Goal: Task Accomplishment & Management: Manage account settings

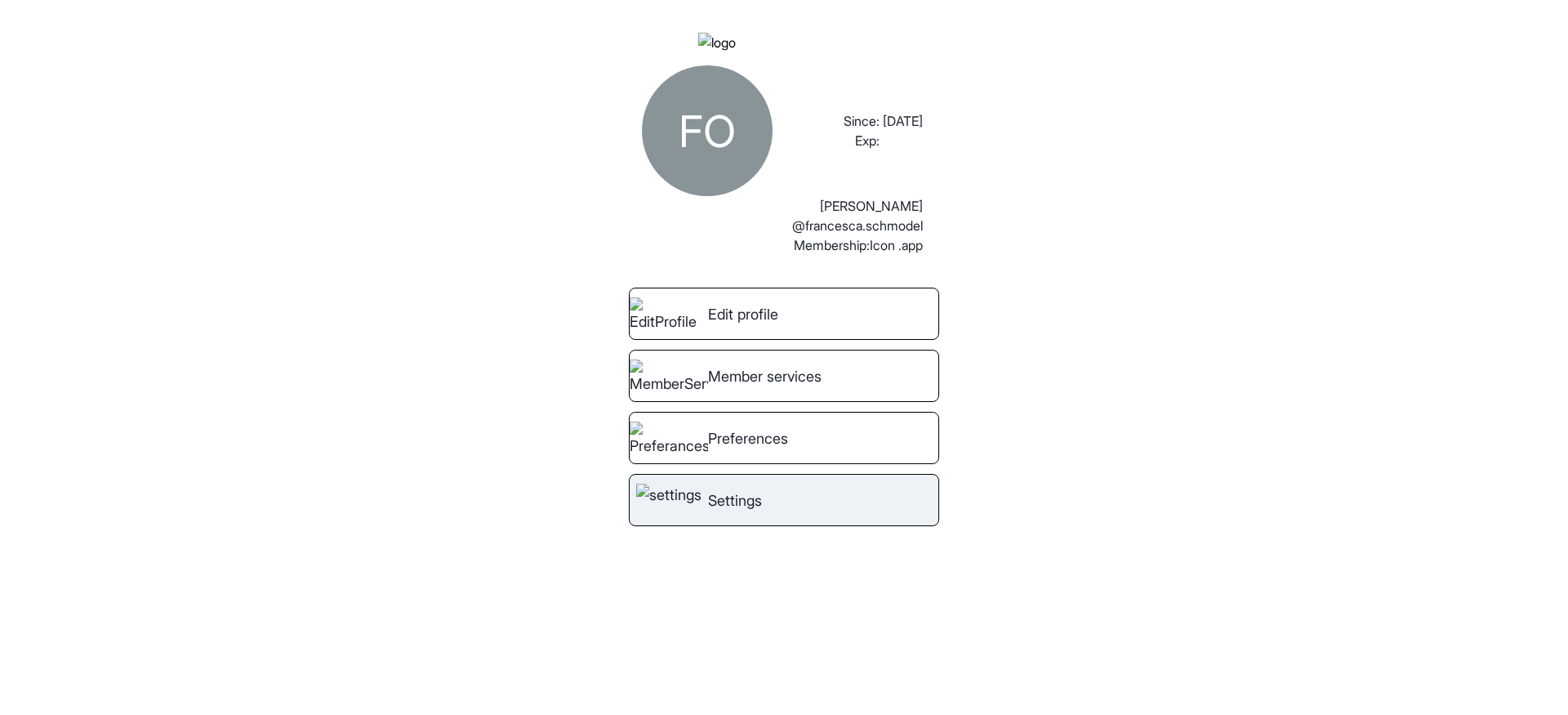
click at [842, 499] on link "Settings" at bounding box center [784, 500] width 311 height 52
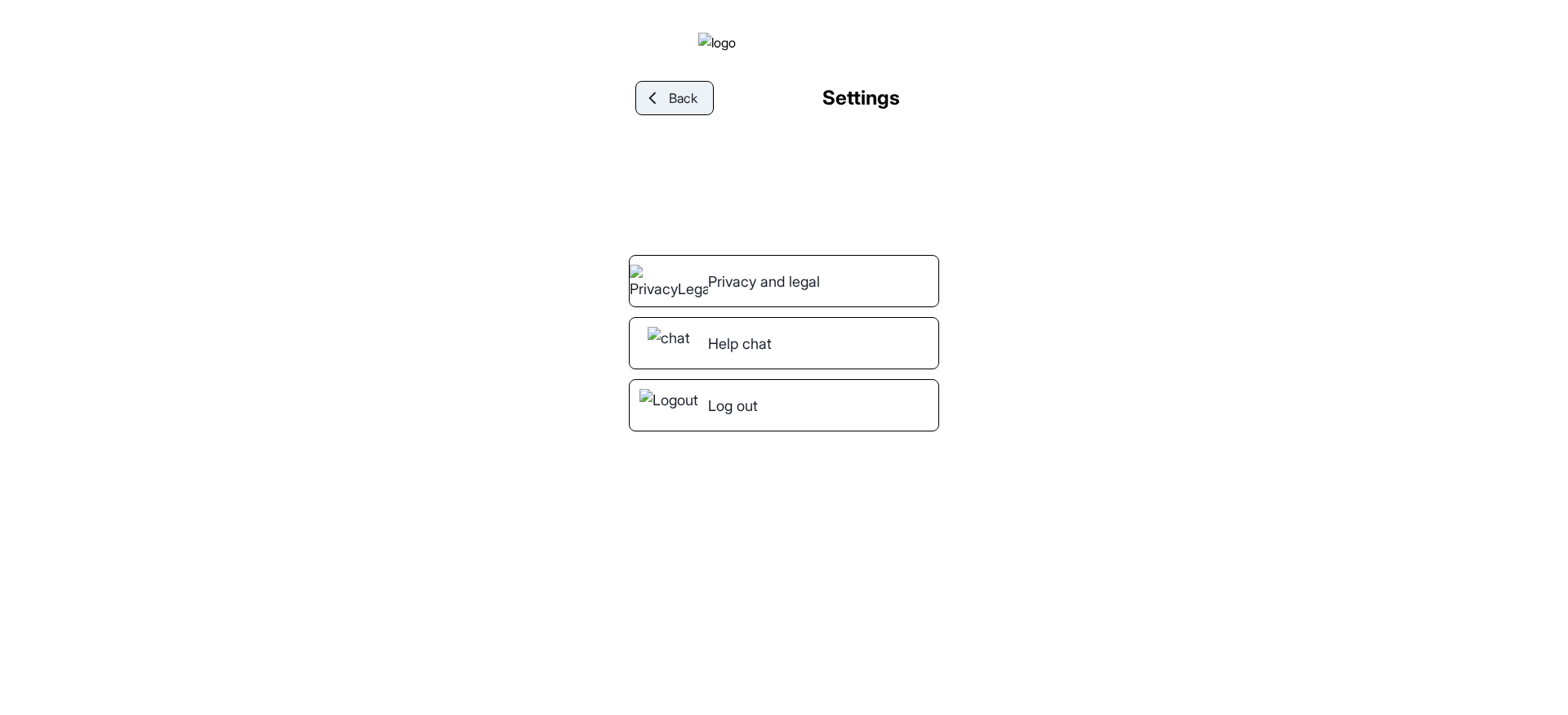
click at [694, 116] on link "Back" at bounding box center [675, 98] width 79 height 34
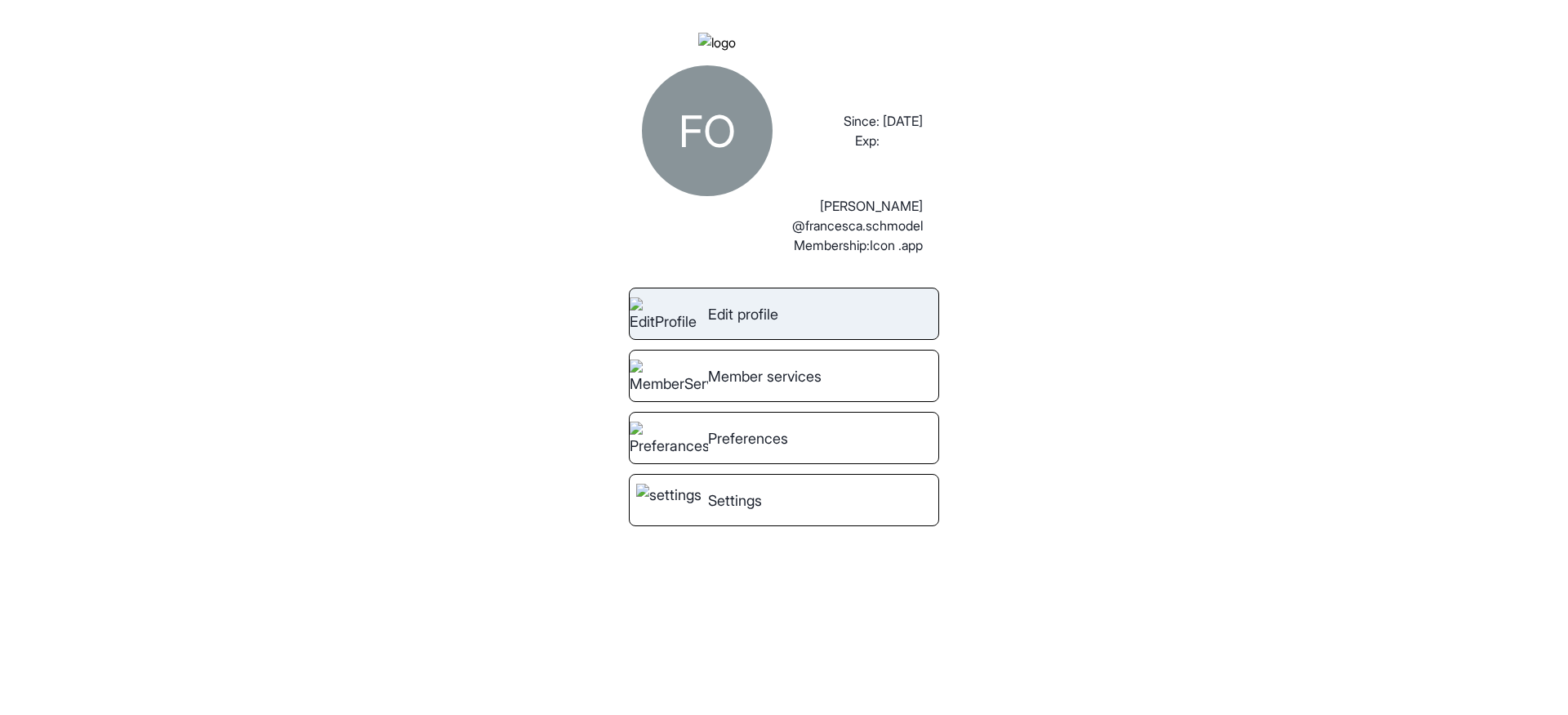
click at [773, 325] on span "Edit profile" at bounding box center [743, 314] width 70 height 22
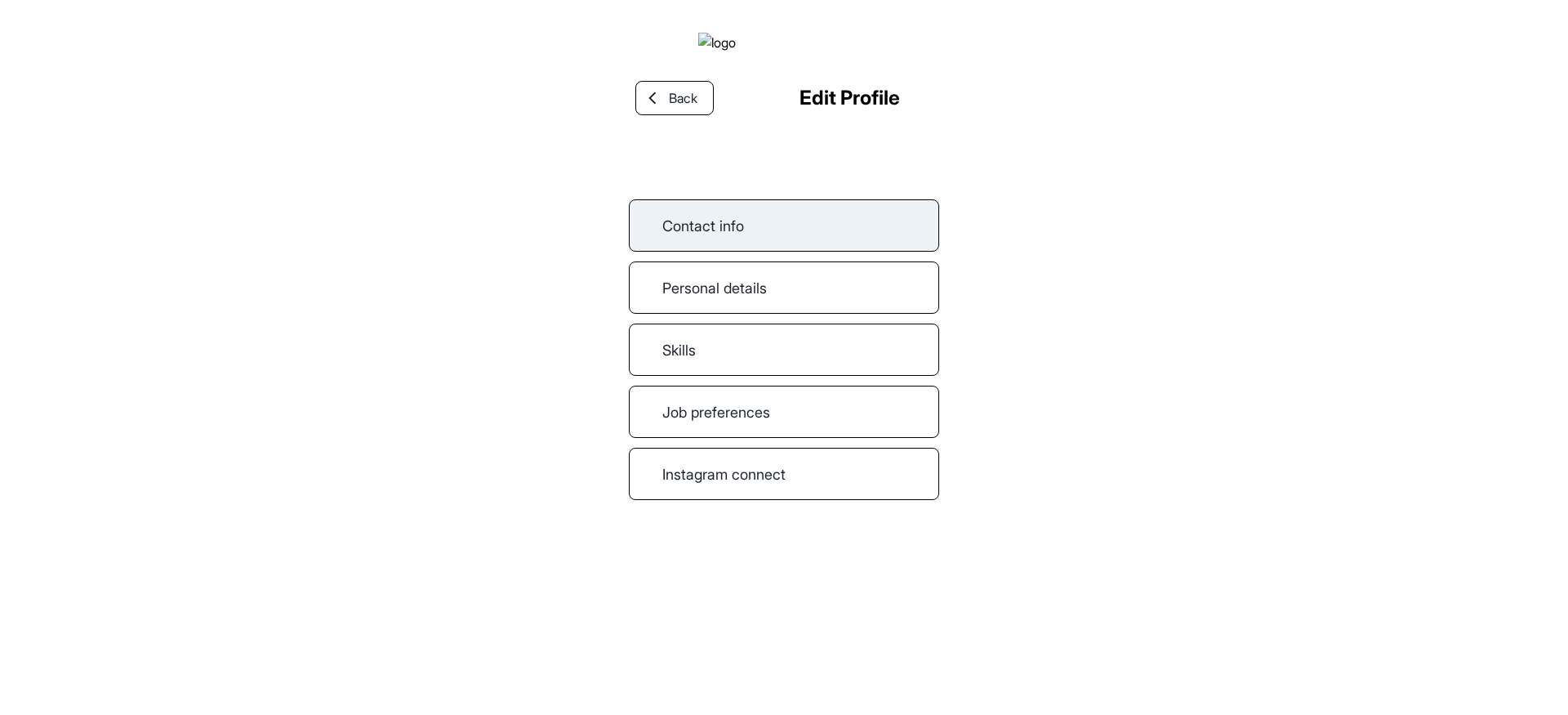
click at [771, 244] on link "Contact info" at bounding box center [784, 225] width 311 height 52
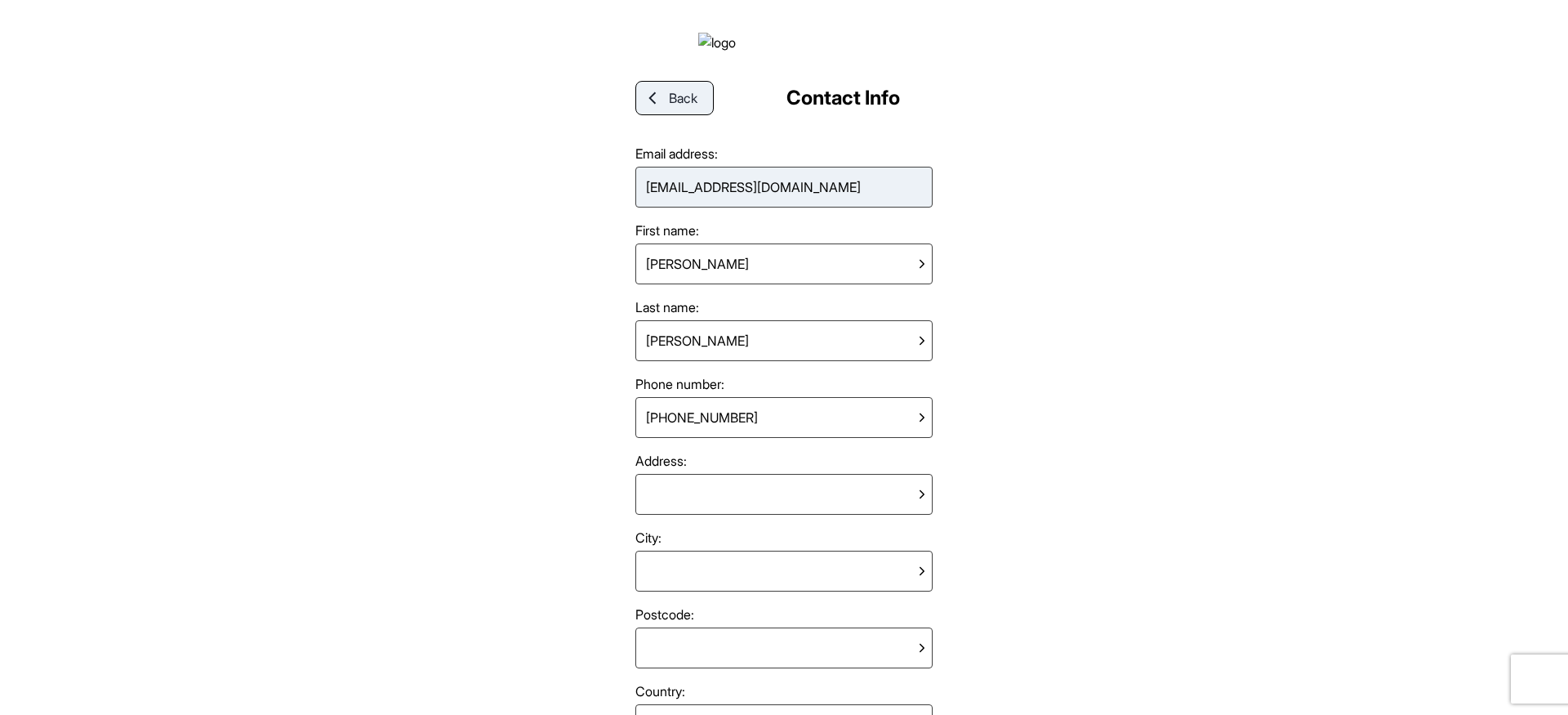
click at [680, 108] on span "Back" at bounding box center [683, 97] width 28 height 19
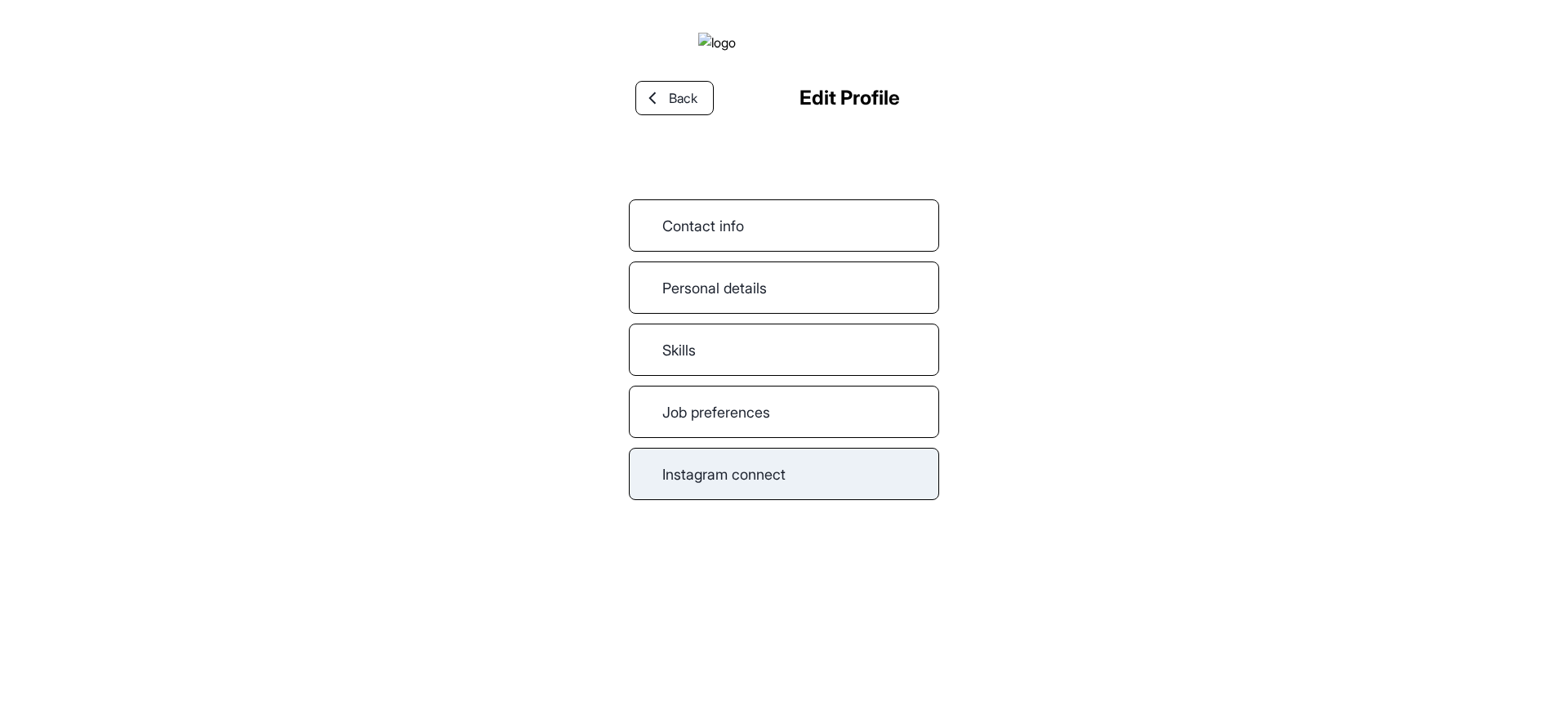
click at [745, 490] on link "Instagram connect" at bounding box center [784, 474] width 311 height 52
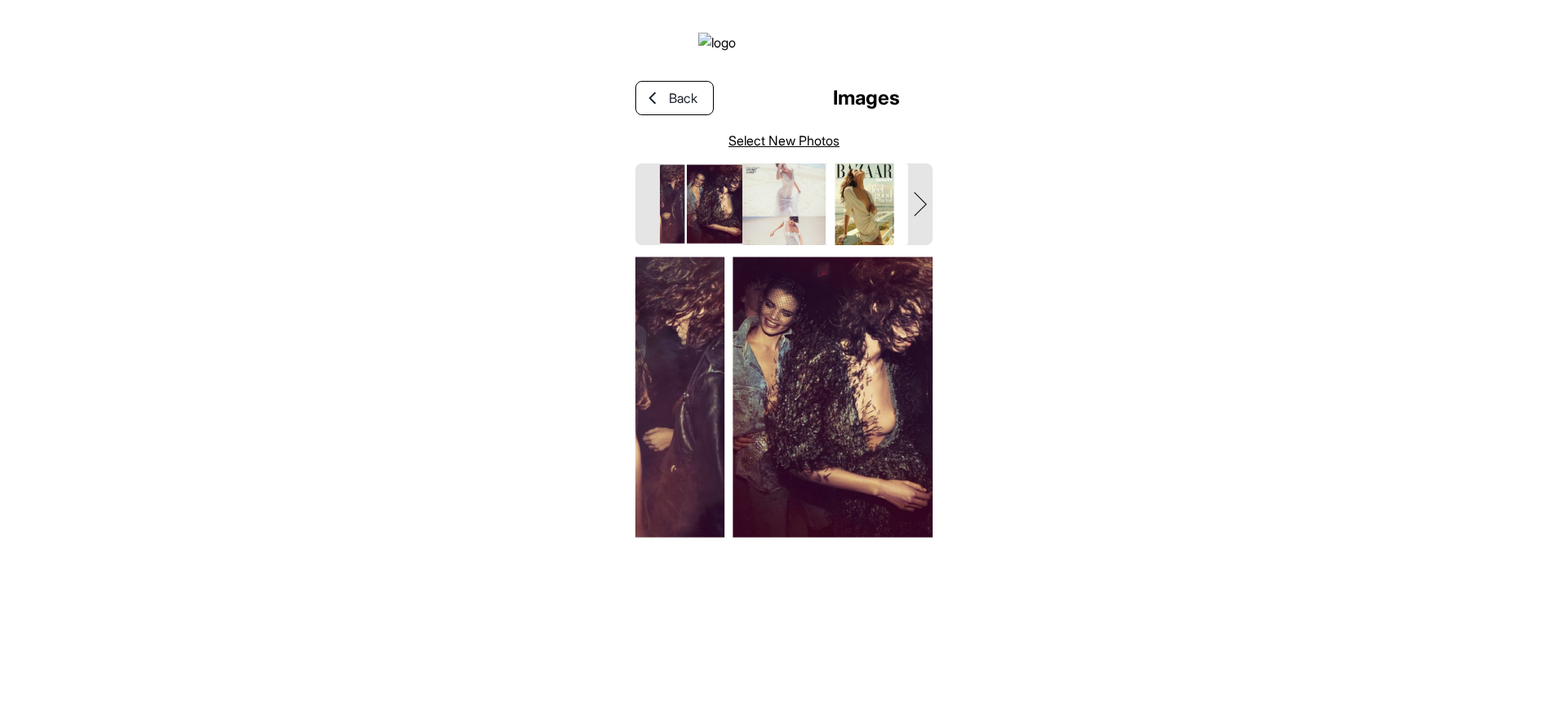
click at [758, 150] on link "Select New Photos" at bounding box center [784, 140] width 111 height 19
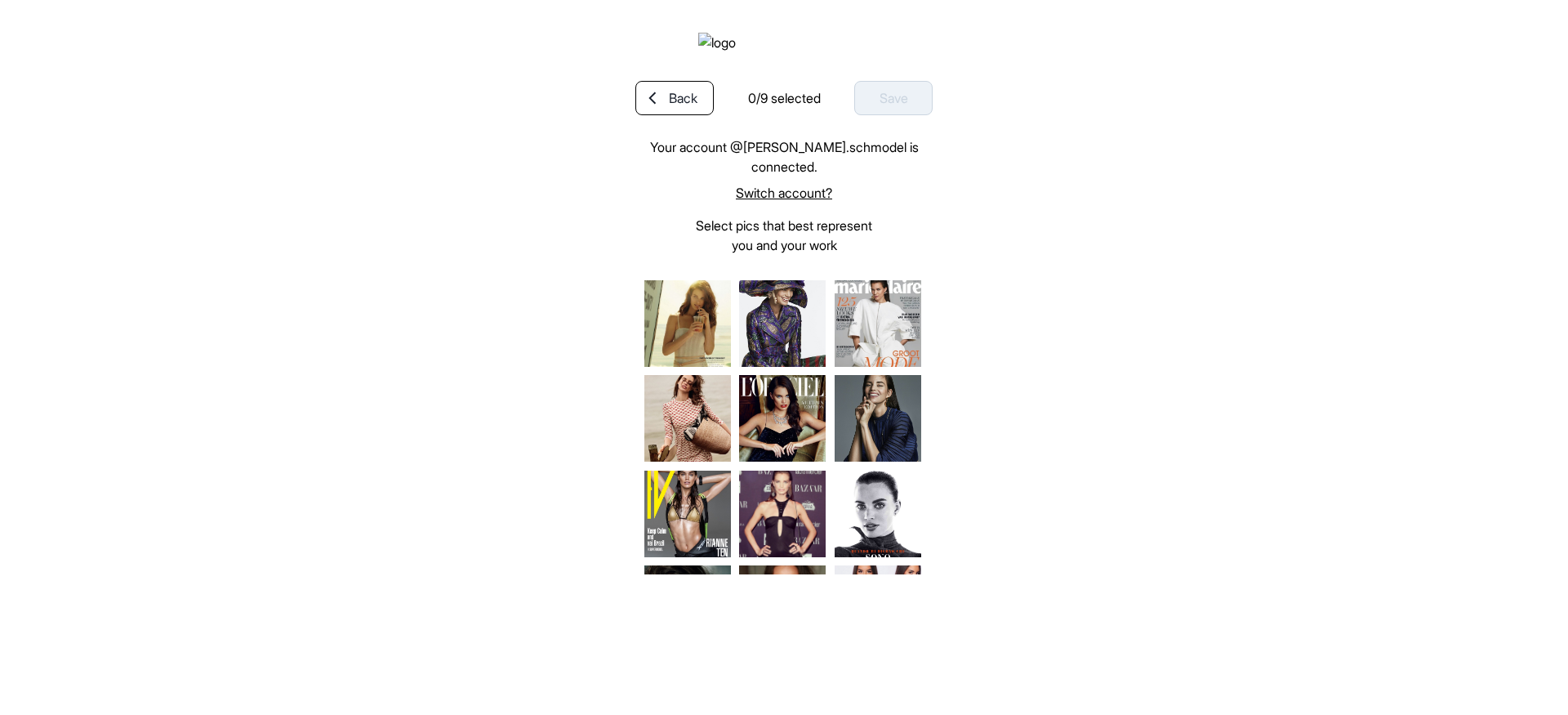
click at [808, 203] on link "Switch account?" at bounding box center [784, 193] width 297 height 19
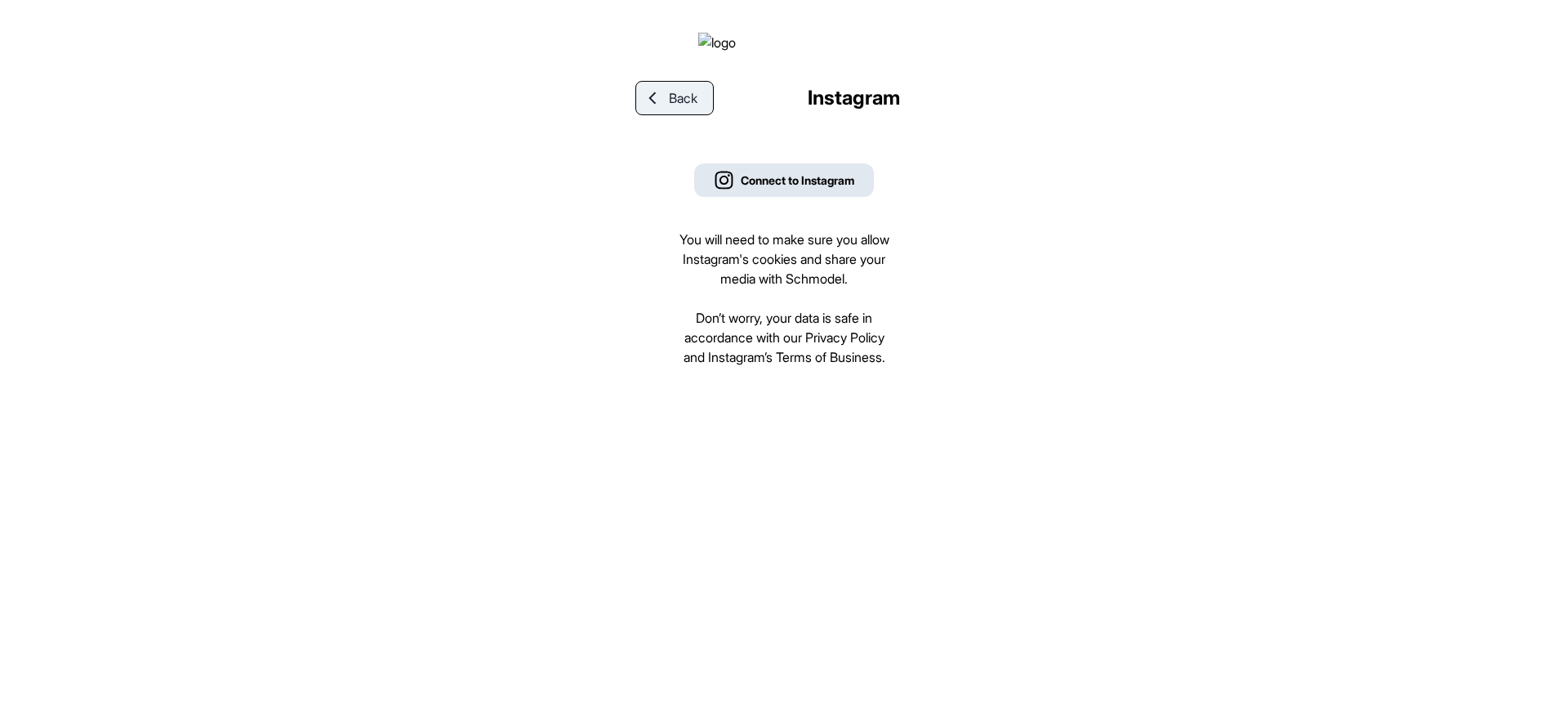
click at [664, 105] on div at bounding box center [652, 98] width 33 height 15
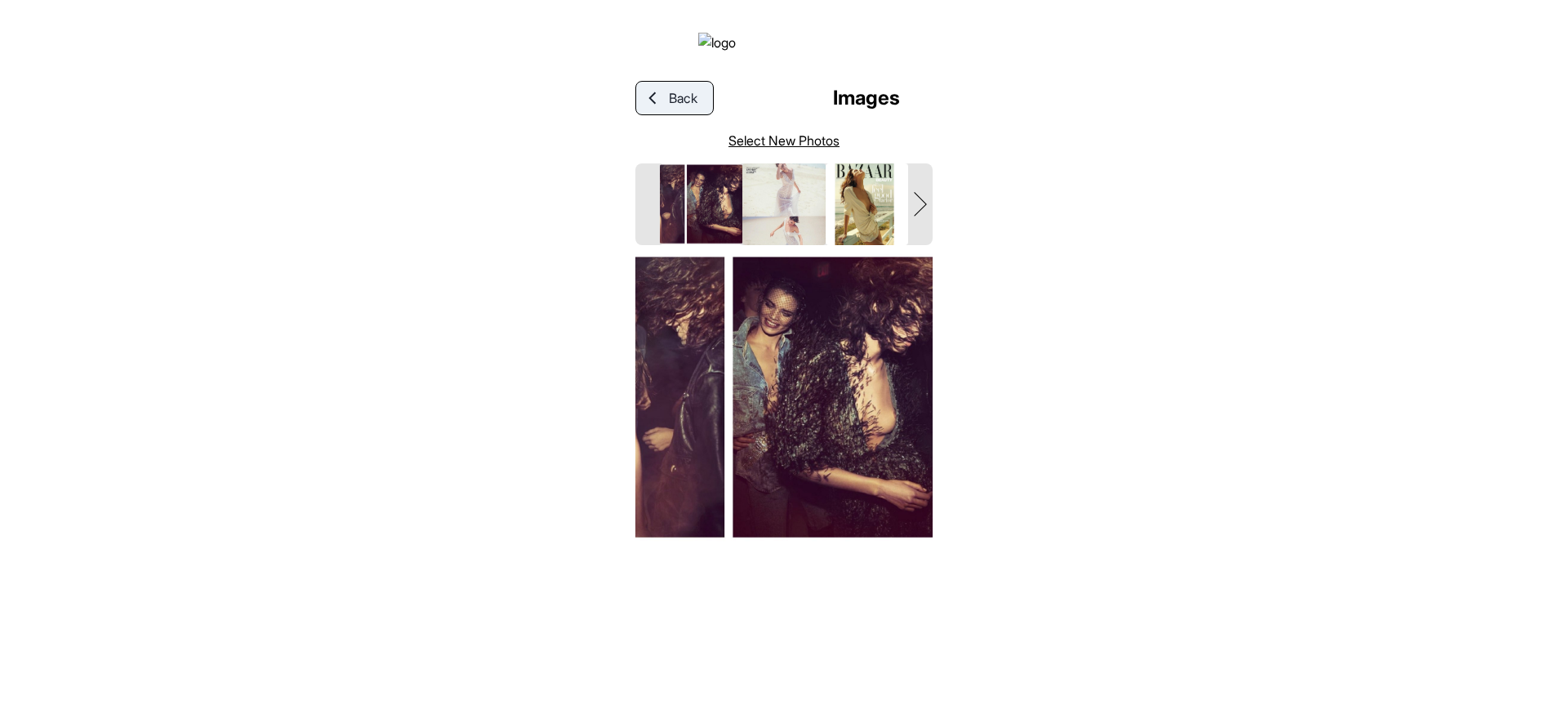
click at [677, 108] on span "Back" at bounding box center [683, 97] width 28 height 19
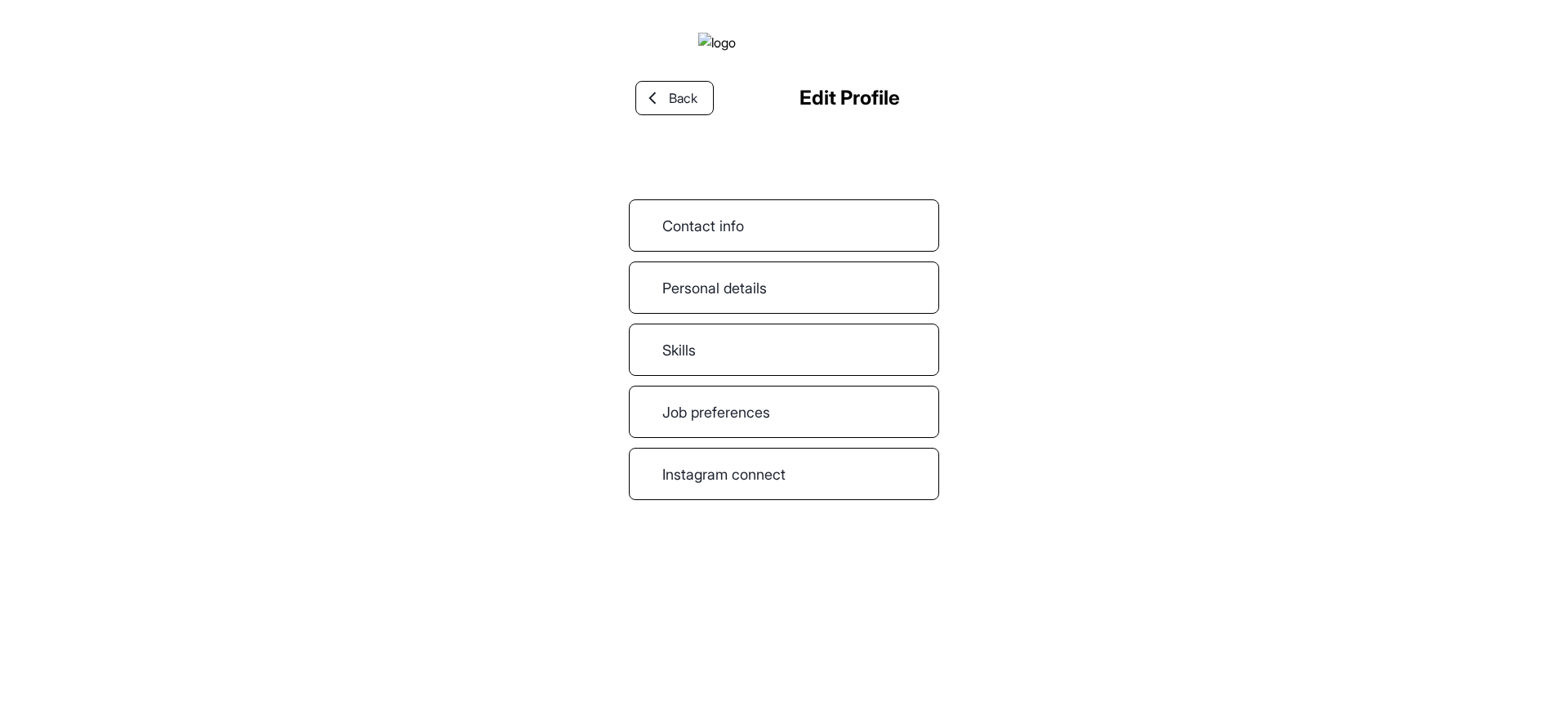
click at [677, 108] on span "Back" at bounding box center [683, 97] width 28 height 19
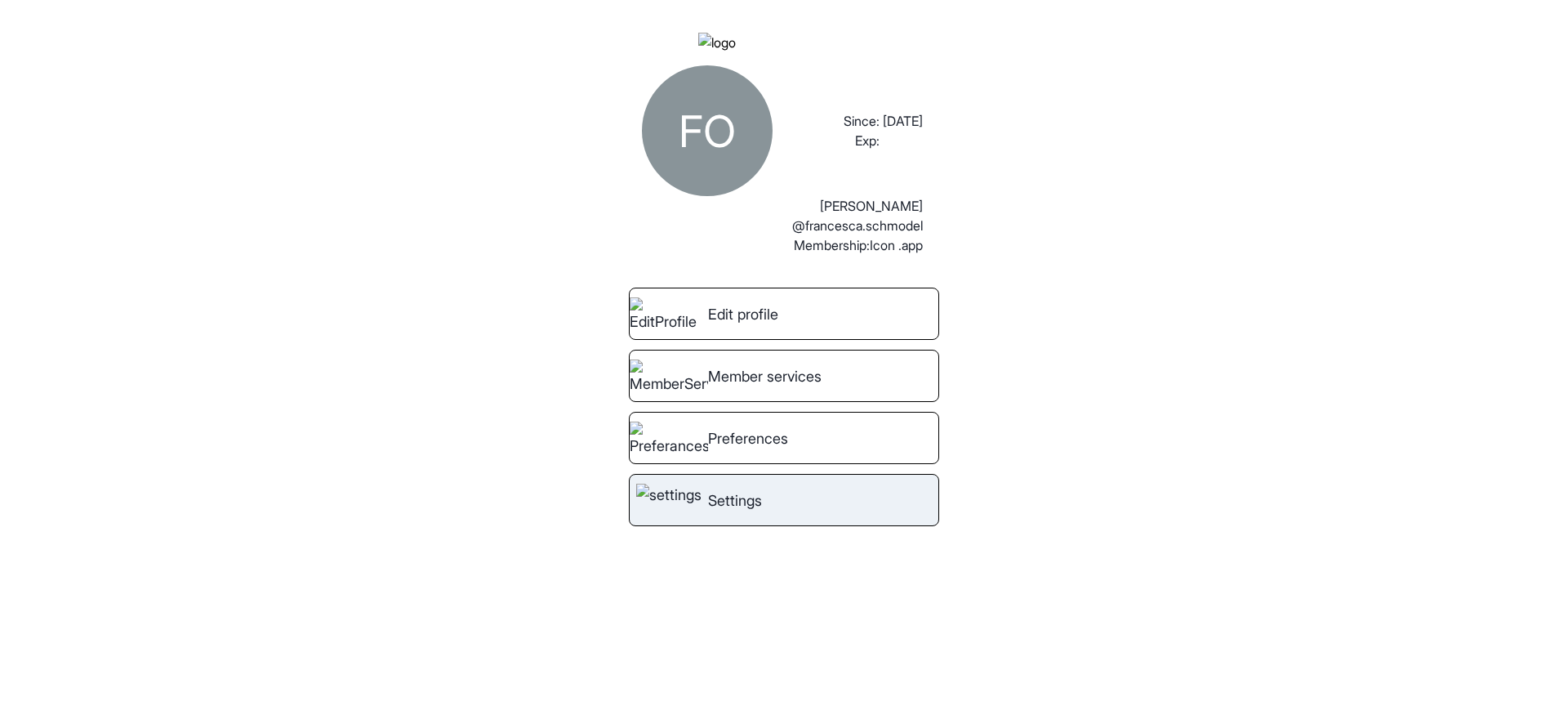
click at [779, 522] on link "Settings" at bounding box center [784, 500] width 311 height 52
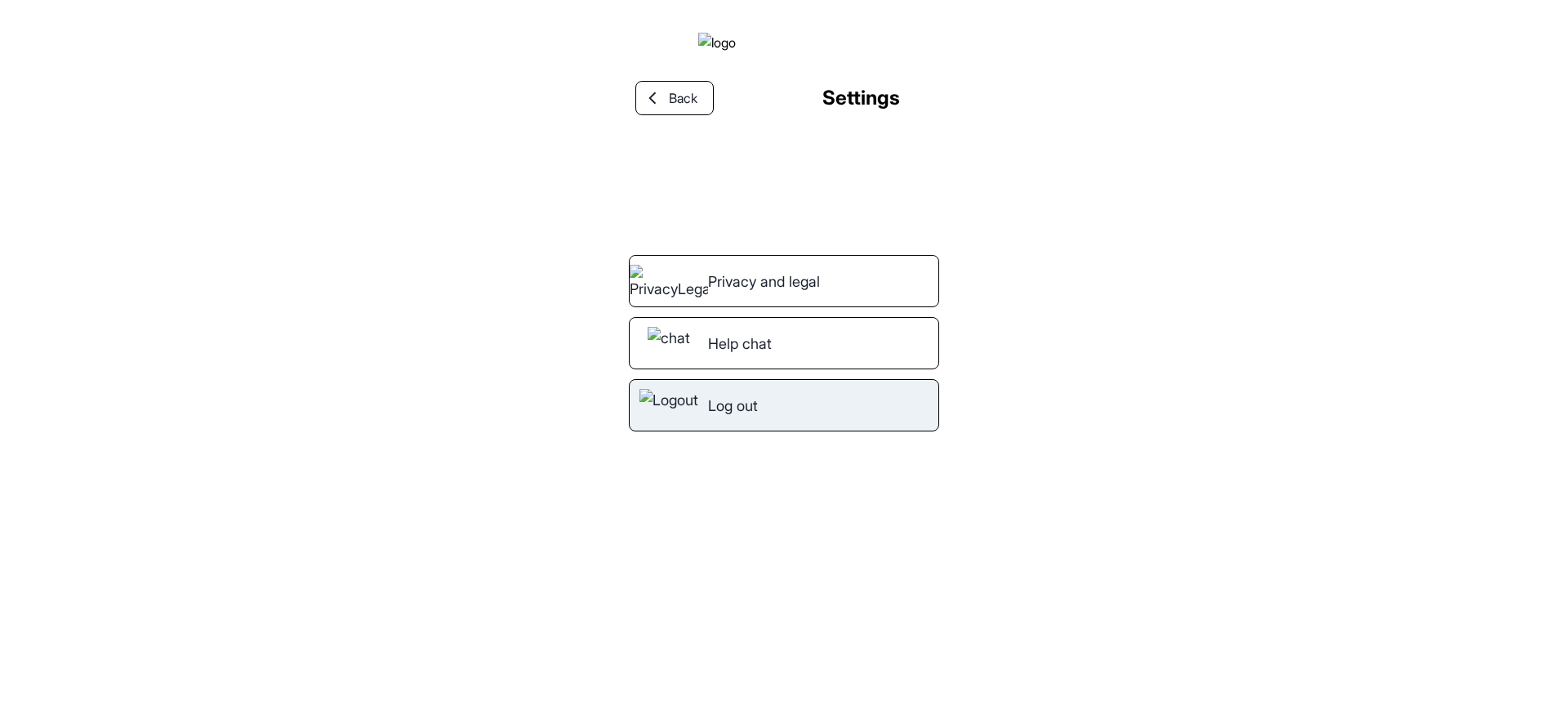
click at [801, 431] on div "Log out" at bounding box center [784, 405] width 311 height 52
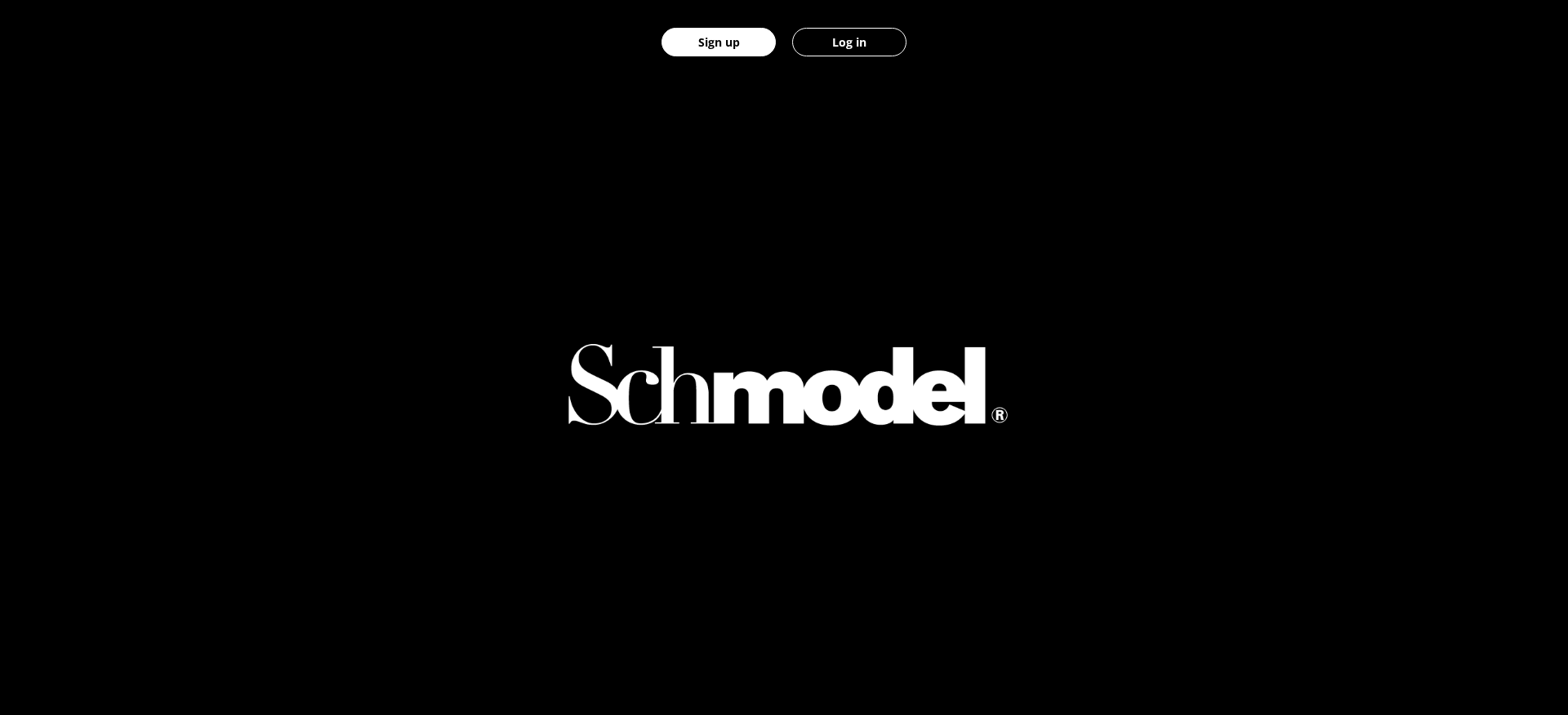
click at [889, 49] on button "Log in" at bounding box center [849, 42] width 115 height 28
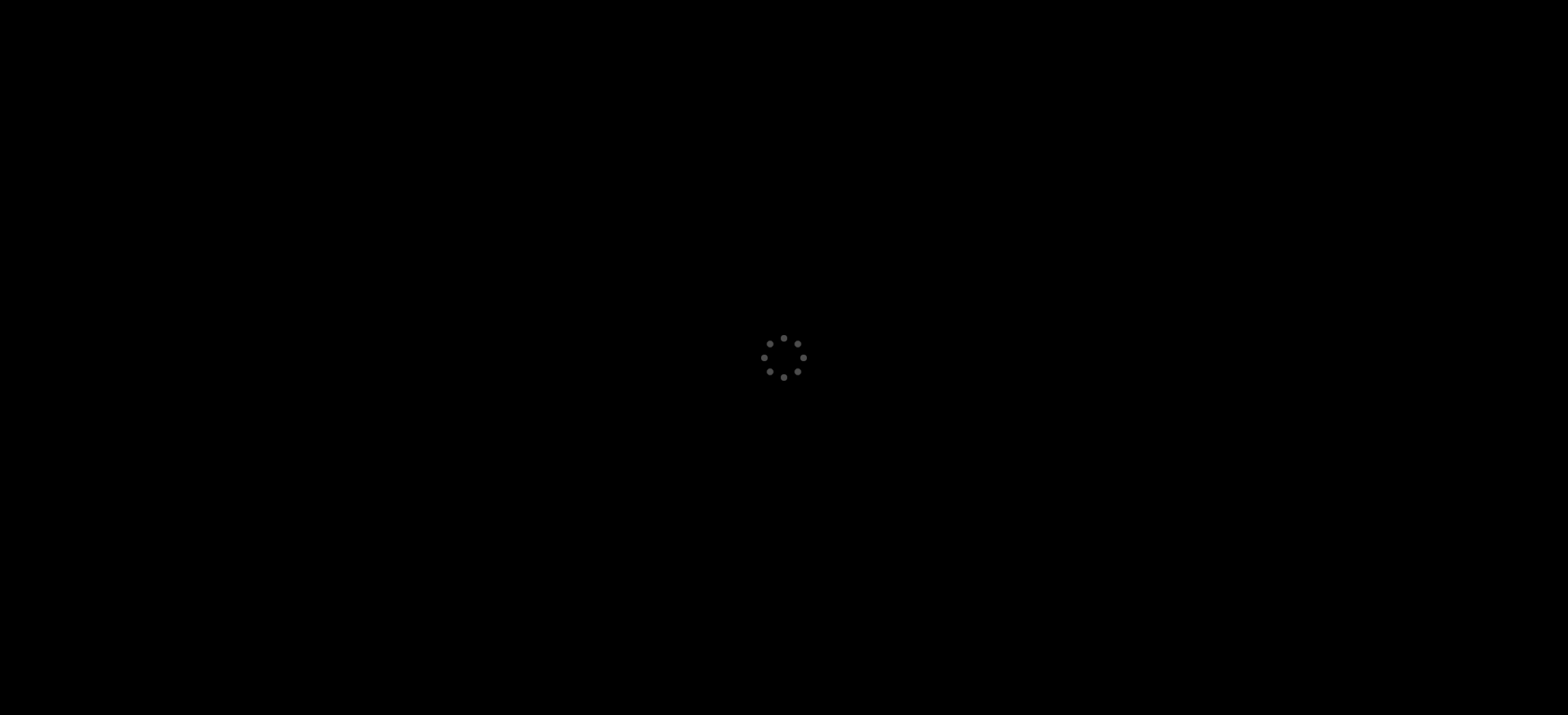
select select "GB"
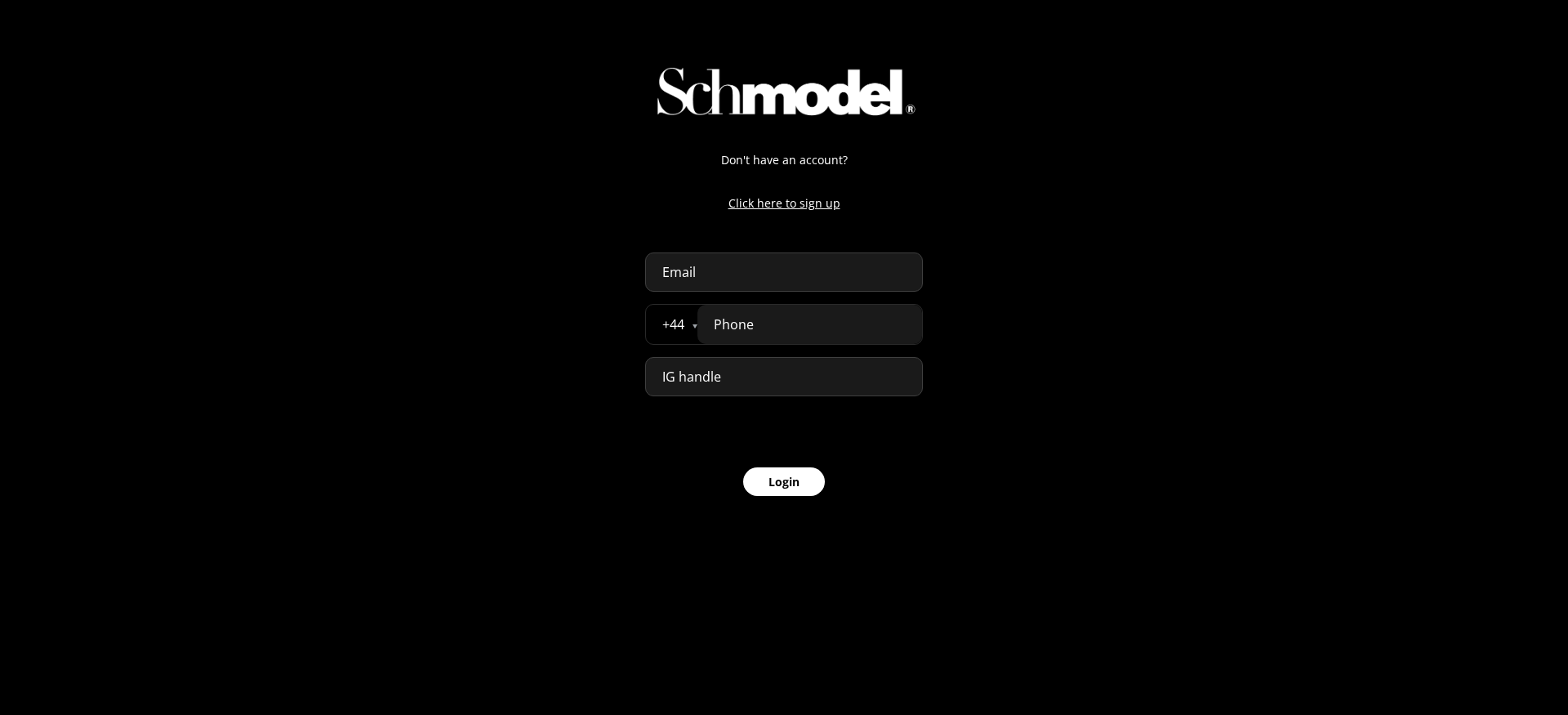
click at [702, 281] on input "email" at bounding box center [784, 271] width 278 height 39
click at [1236, 327] on div "Don't have an account? Click here to sign up + 44 Åland Islands Albania Andorra…" at bounding box center [784, 261] width 1568 height 522
click at [786, 204] on p "Click here to sign up" at bounding box center [784, 203] width 278 height 17
select select "GB"
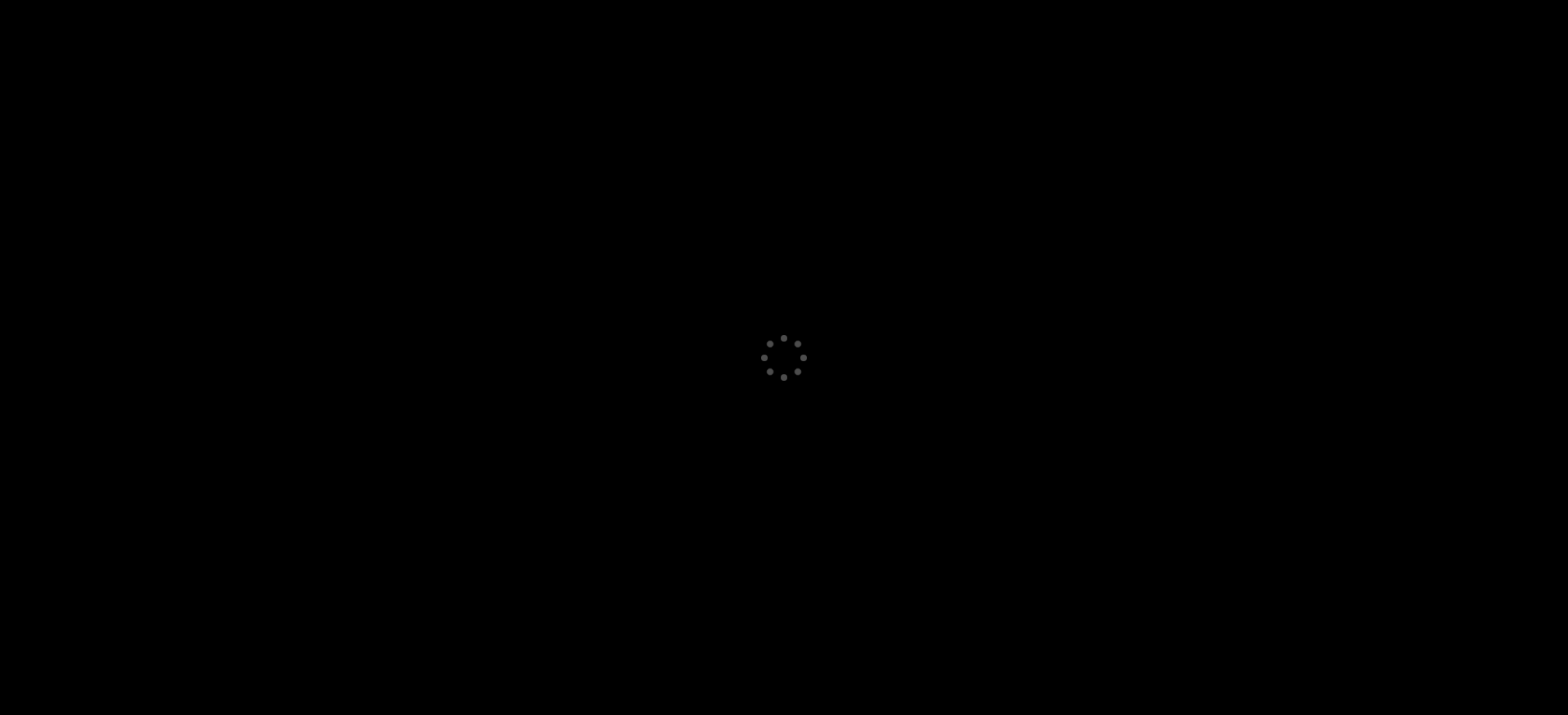
select select "GB"
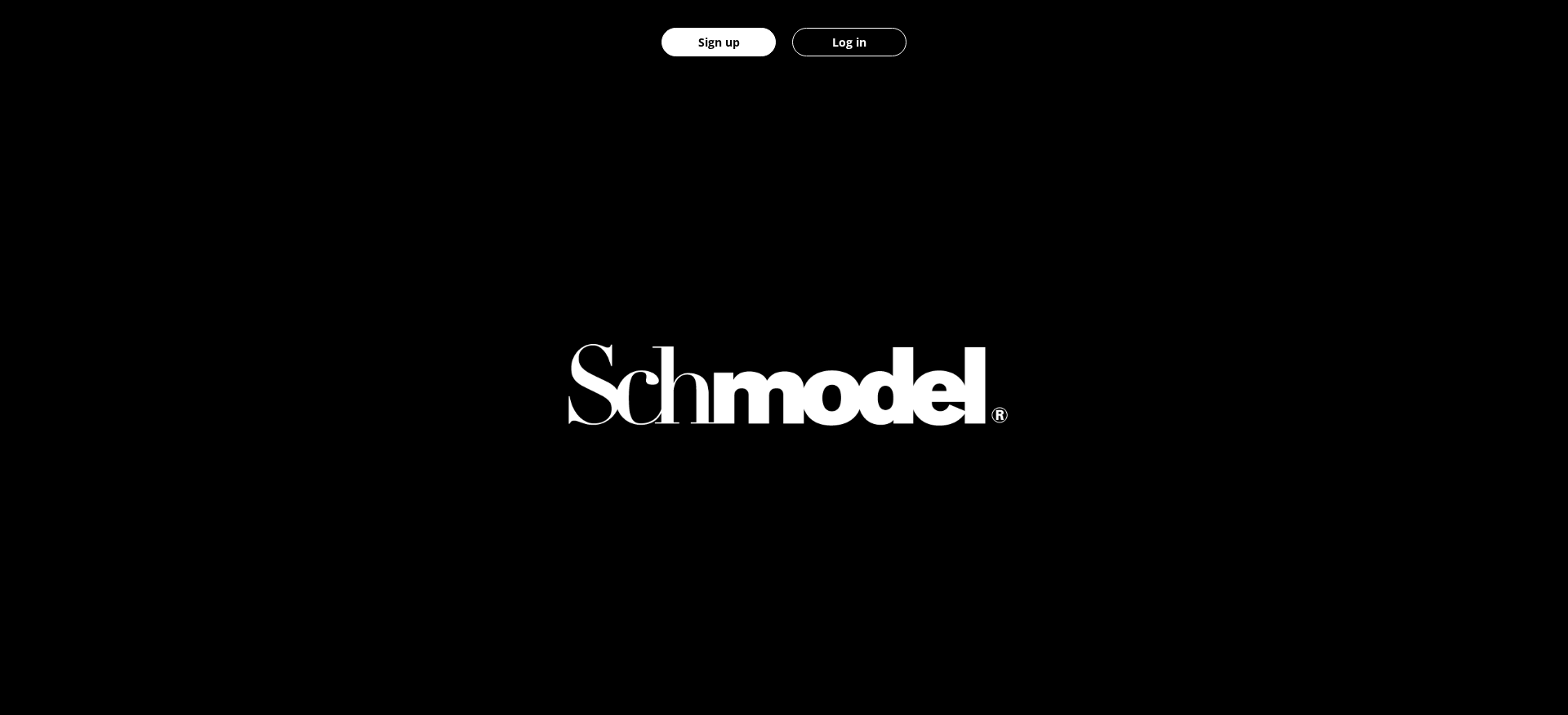
click at [601, 258] on div at bounding box center [784, 178] width 482 height 358
click at [846, 59] on link "Log in" at bounding box center [849, 42] width 131 height 84
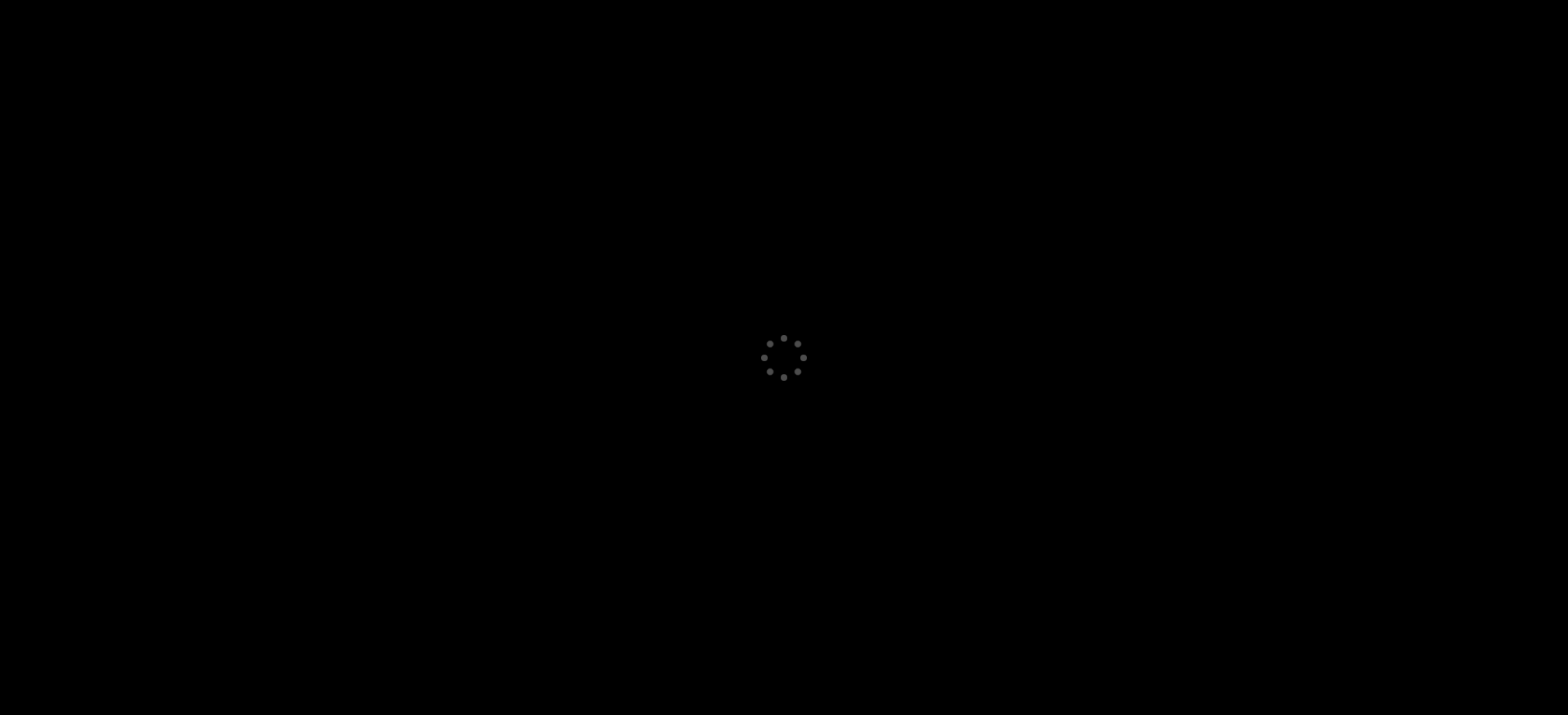
select select "GB"
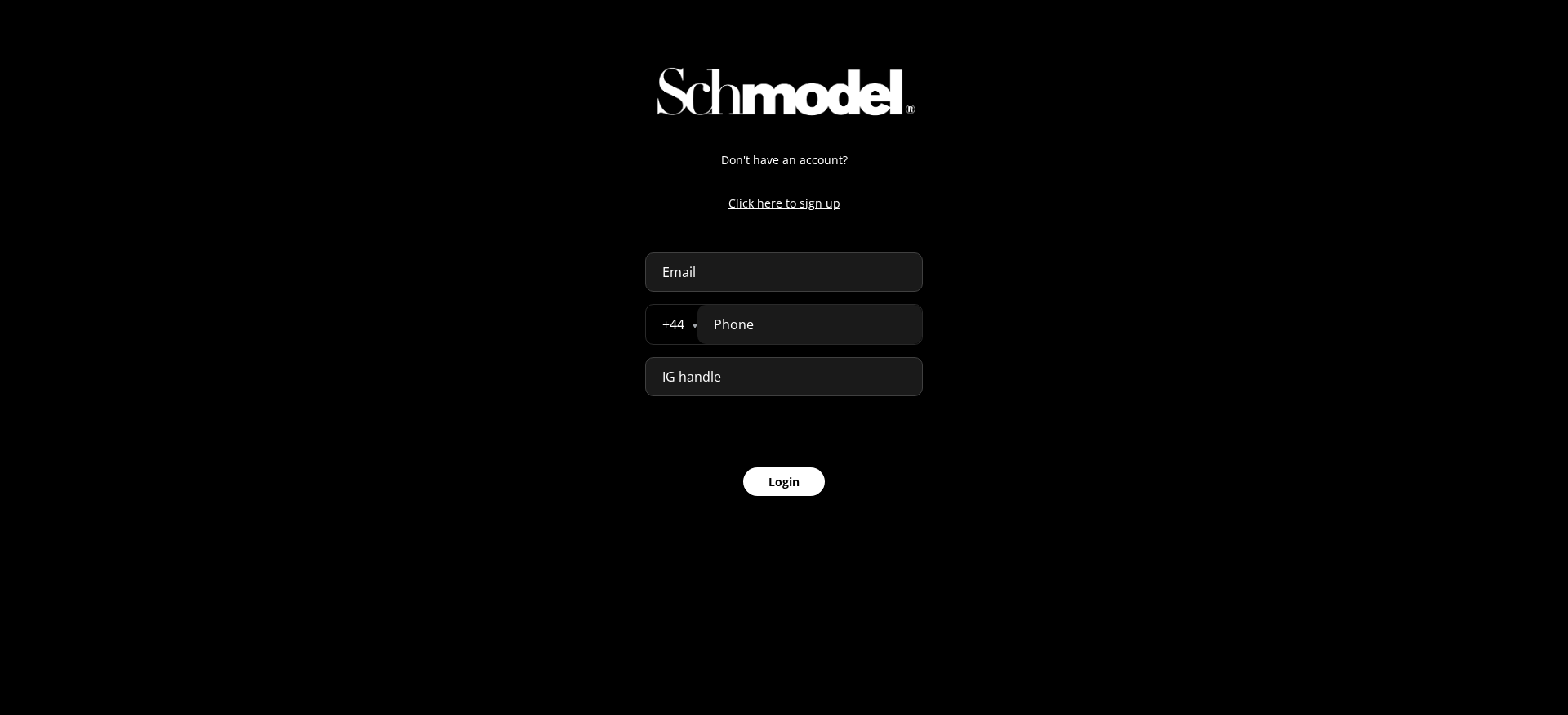
click at [772, 280] on input "email" at bounding box center [784, 271] width 278 height 39
type input "appreview@schmodel.com"
click at [1123, 270] on div "Don't have an account? Click here to sign up appreview@schmodel.com + 44 Åland …" at bounding box center [784, 261] width 1568 height 522
drag, startPoint x: 844, startPoint y: 257, endPoint x: 629, endPoint y: 271, distance: 215.5
click at [629, 271] on div "Don't have an account? Click here to sign up appreview@schmodel.com + 44 Åland …" at bounding box center [784, 261] width 311 height 522
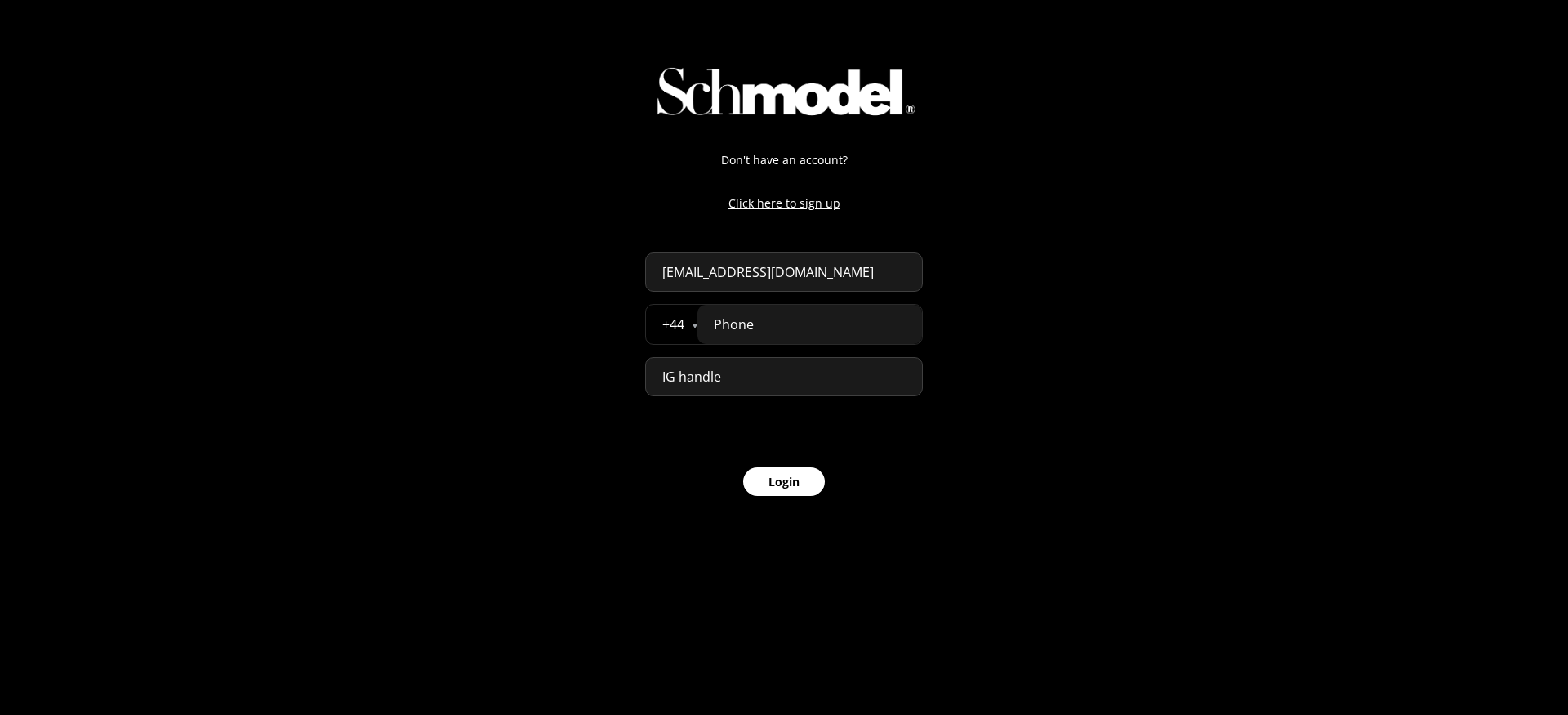
click at [629, 271] on div "Don't have an account? Click here to sign up appreview@schmodel.com + 44 Åland …" at bounding box center [784, 261] width 311 height 522
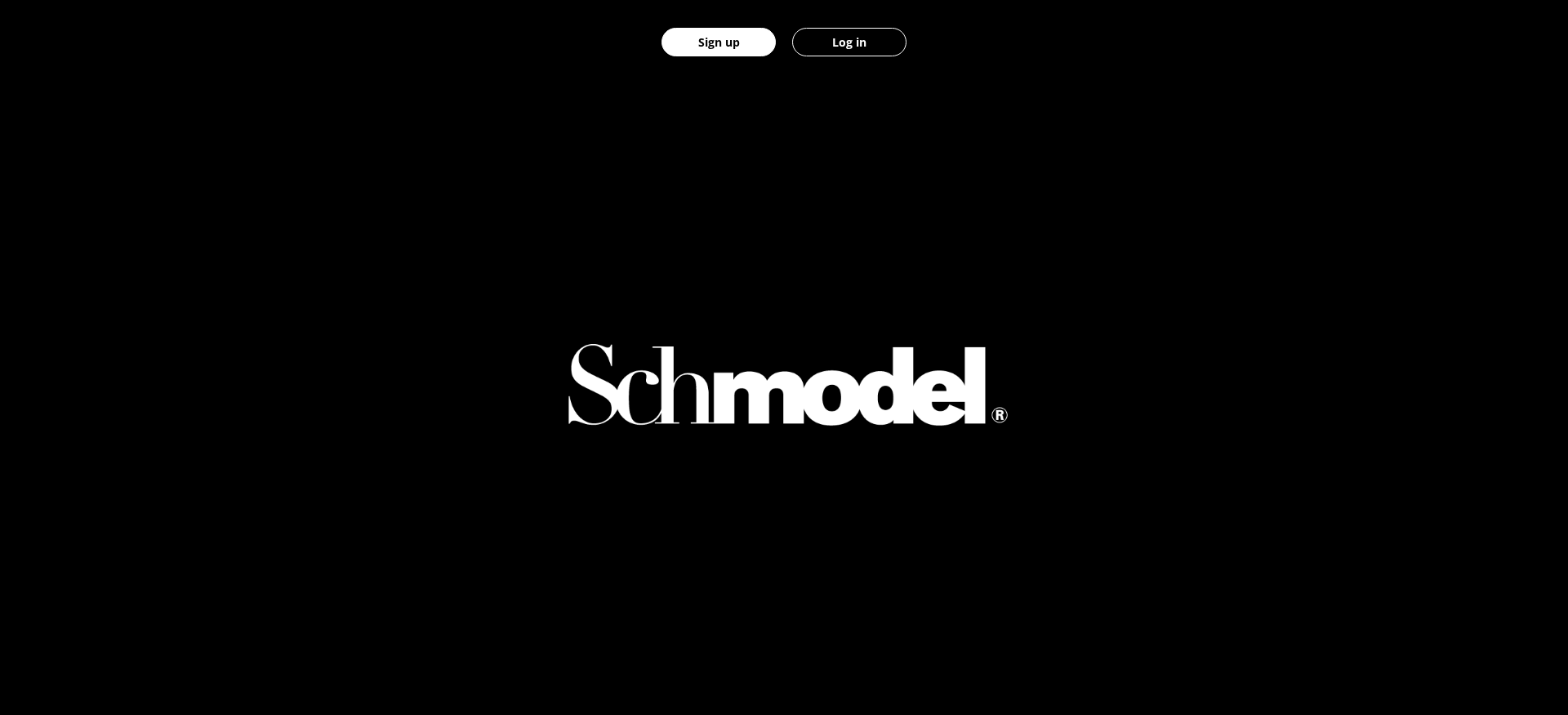
click at [880, 51] on button "Log in" at bounding box center [849, 42] width 115 height 28
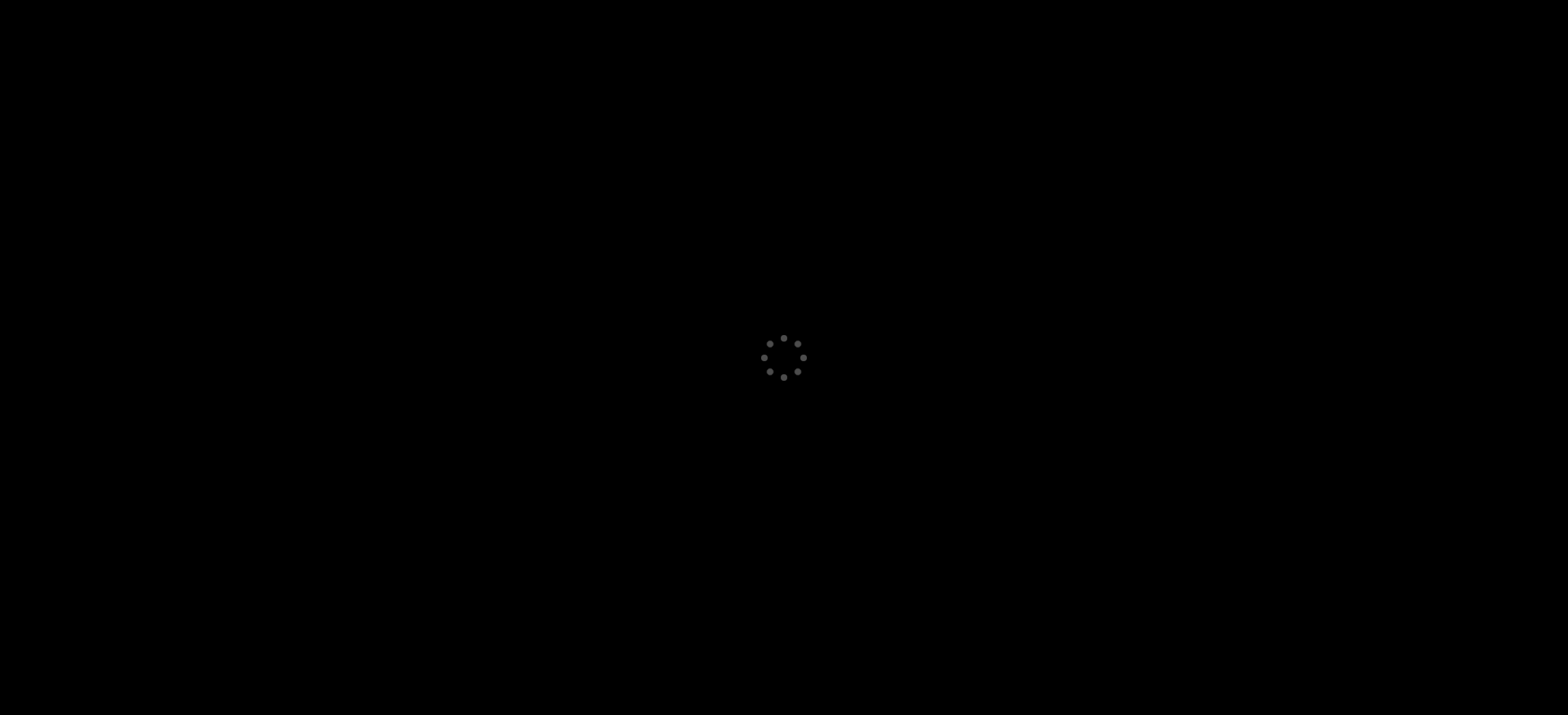
select select "GB"
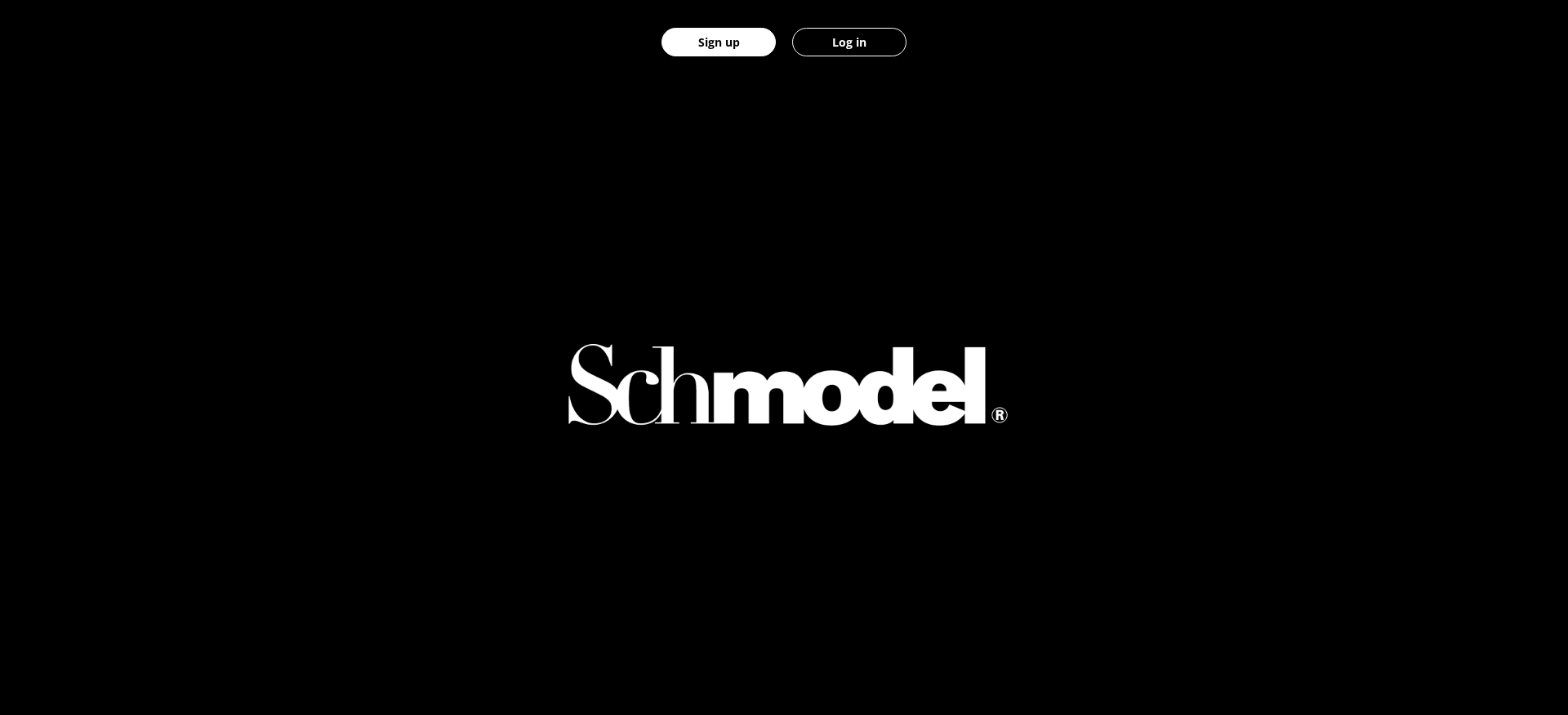
click at [846, 54] on button "Log in" at bounding box center [849, 42] width 115 height 28
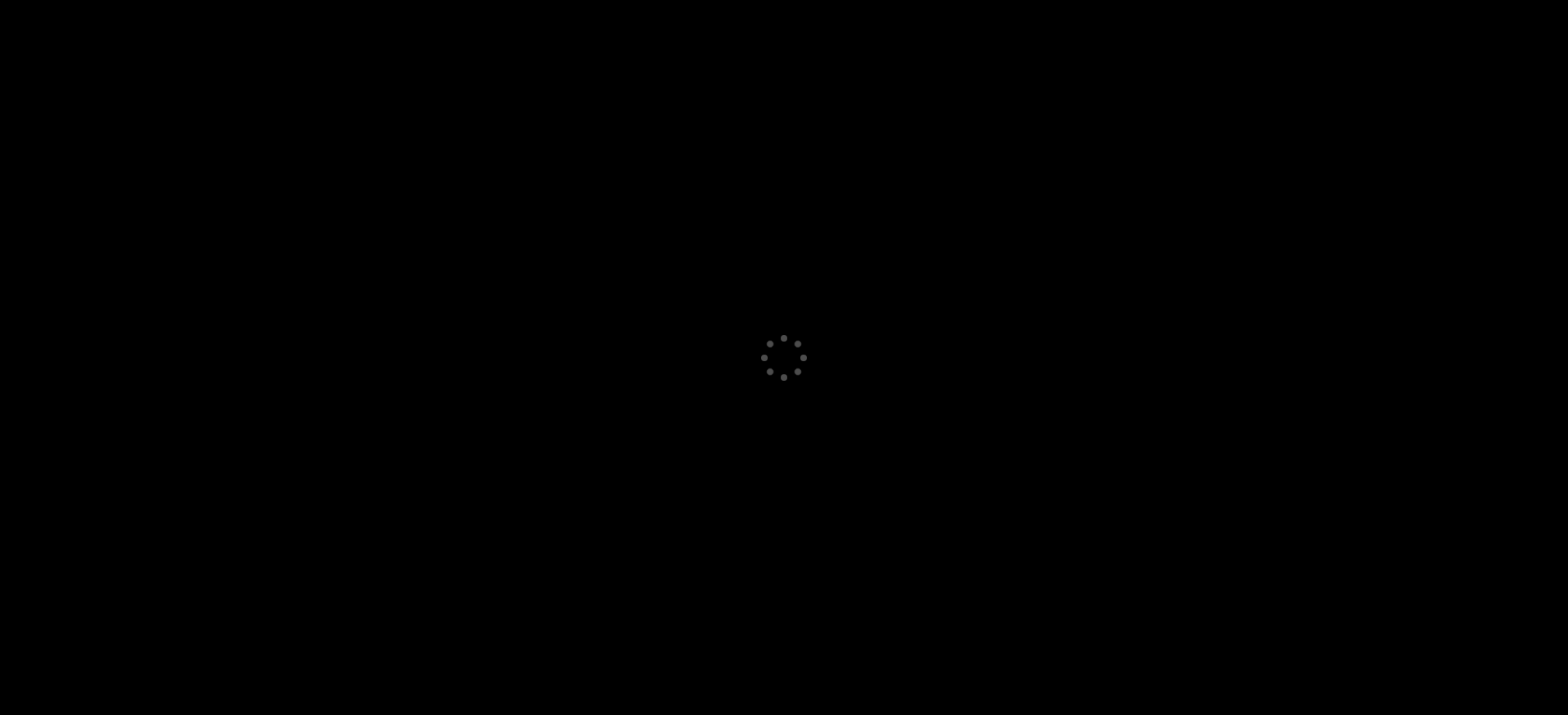
select select "GB"
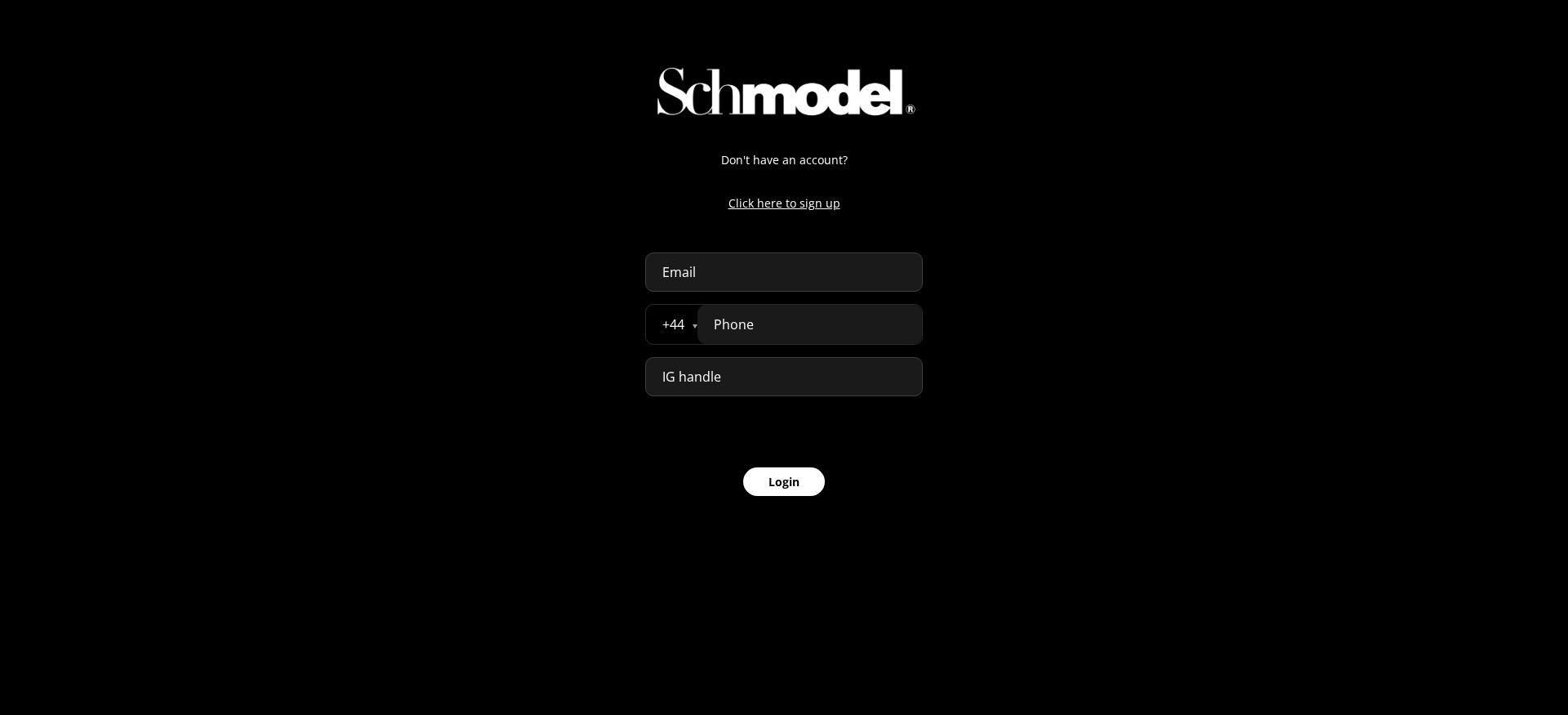
drag, startPoint x: 659, startPoint y: 261, endPoint x: 795, endPoint y: 261, distance: 136.0
click at [797, 261] on input "email" at bounding box center [784, 271] width 278 height 39
